Goal: Navigation & Orientation: Find specific page/section

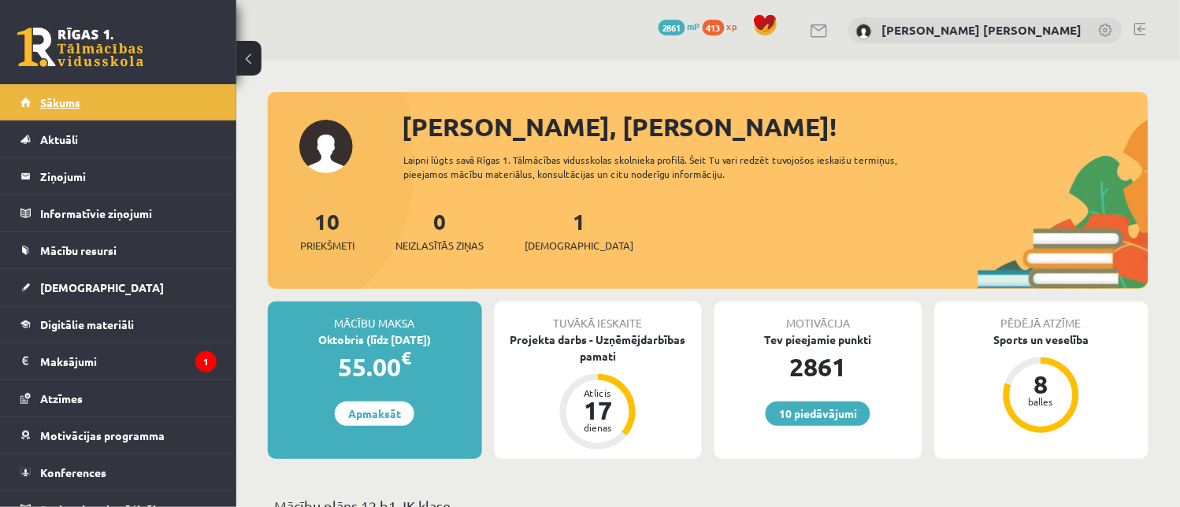
click at [87, 112] on link "Sākums" at bounding box center [118, 102] width 196 height 36
click at [110, 110] on link "Sākums" at bounding box center [118, 102] width 196 height 36
click at [135, 95] on link "Sākums" at bounding box center [118, 102] width 196 height 36
click at [184, 100] on link "Sākums" at bounding box center [118, 102] width 196 height 36
click at [123, 108] on link "Sākums" at bounding box center [118, 102] width 196 height 36
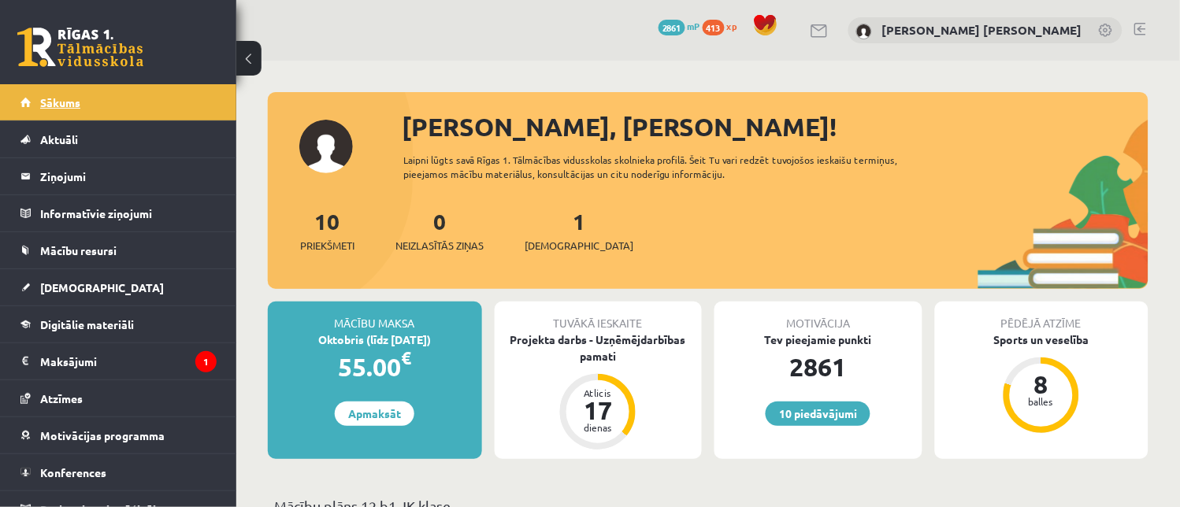
click at [162, 113] on link "Sākums" at bounding box center [118, 102] width 196 height 36
click at [147, 112] on link "Sākums" at bounding box center [118, 102] width 196 height 36
click at [121, 99] on link "Sākums" at bounding box center [118, 102] width 196 height 36
click at [142, 112] on link "Sākums" at bounding box center [118, 102] width 196 height 36
